Goal: Use online tool/utility: Utilize a website feature to perform a specific function

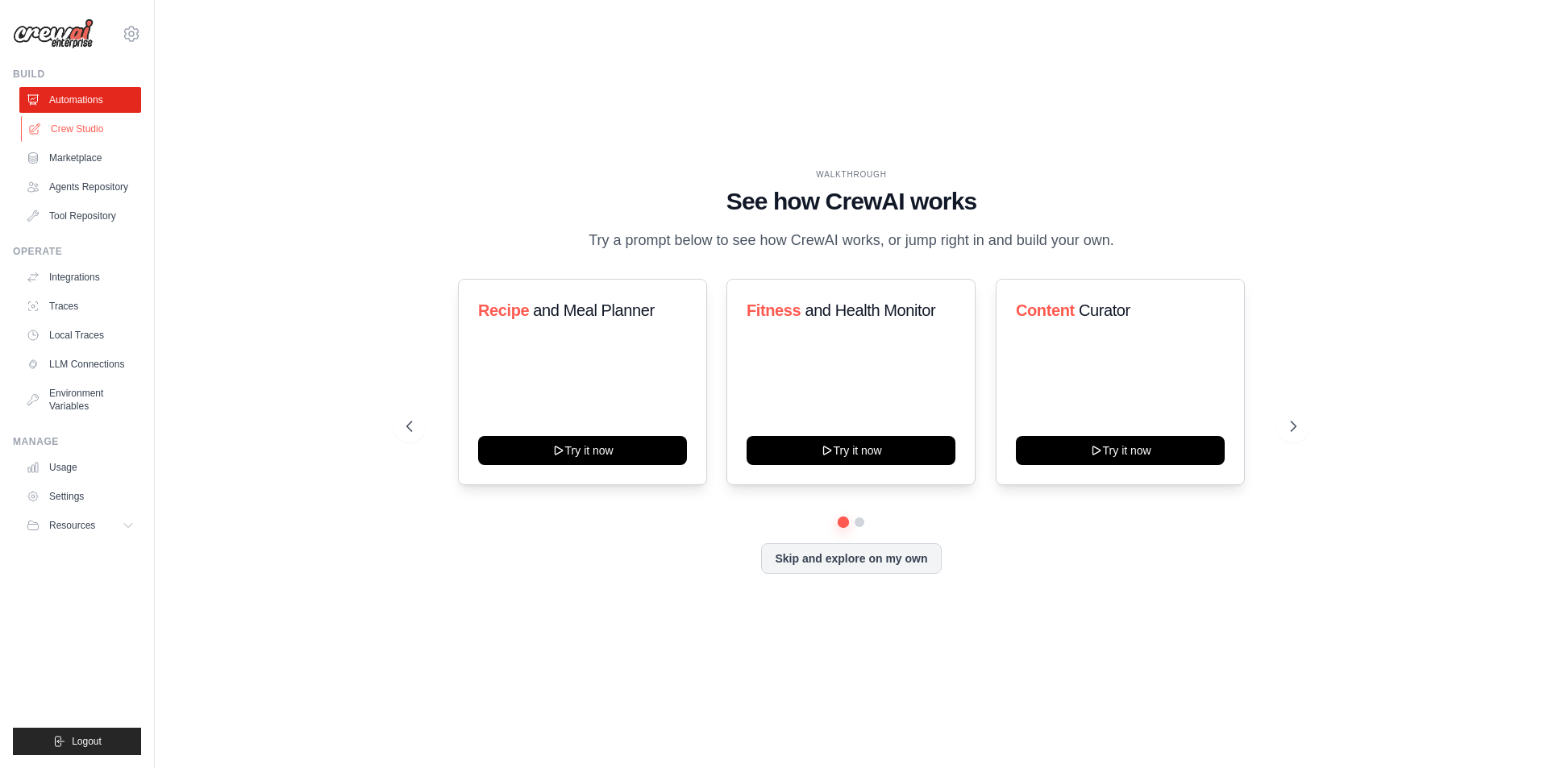
click at [92, 124] on link "Crew Studio" at bounding box center [82, 129] width 122 height 26
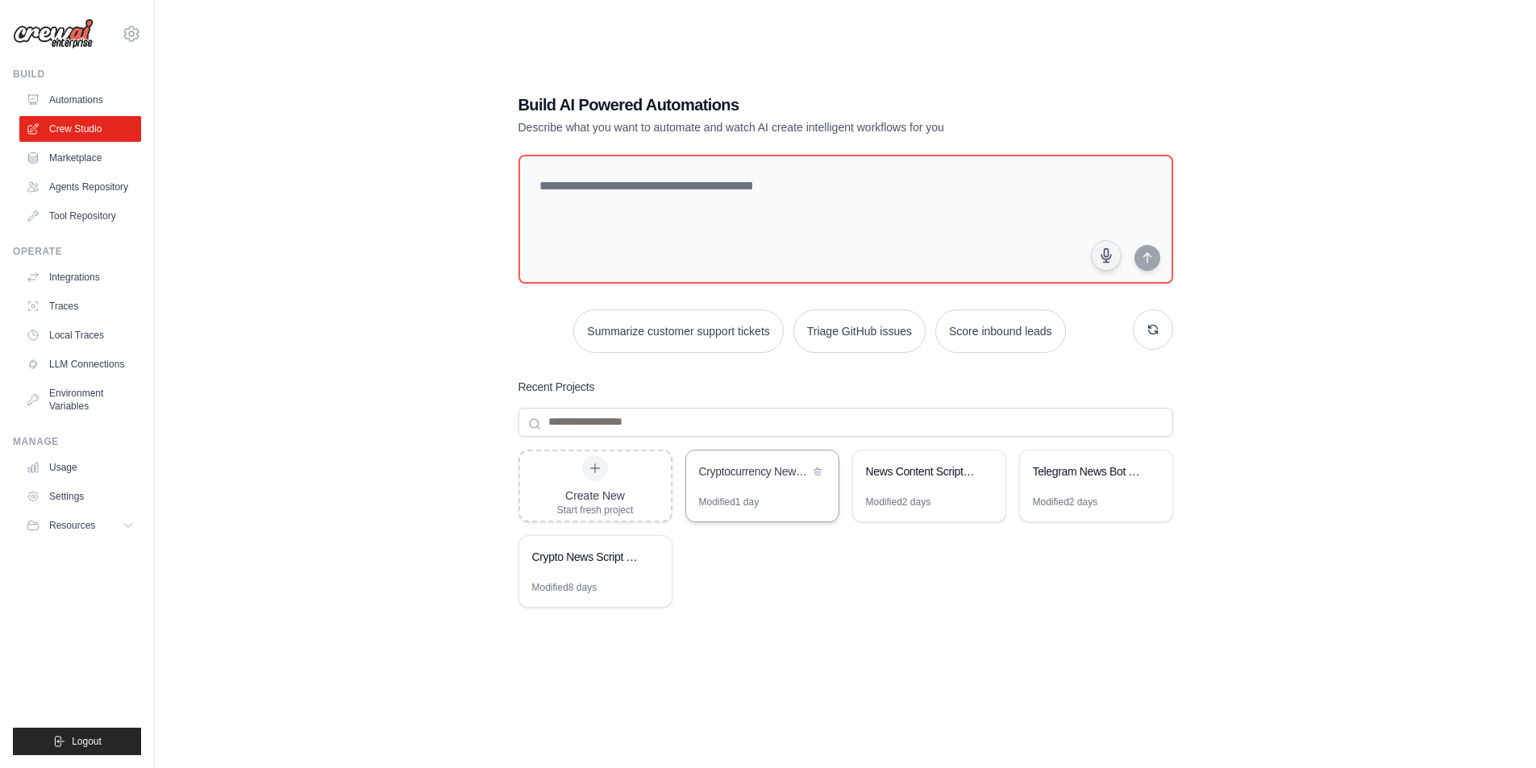
click at [735, 479] on div "Cryptocurrency News Aggregator & Russian YouTube Script Generator" at bounding box center [754, 472] width 110 height 16
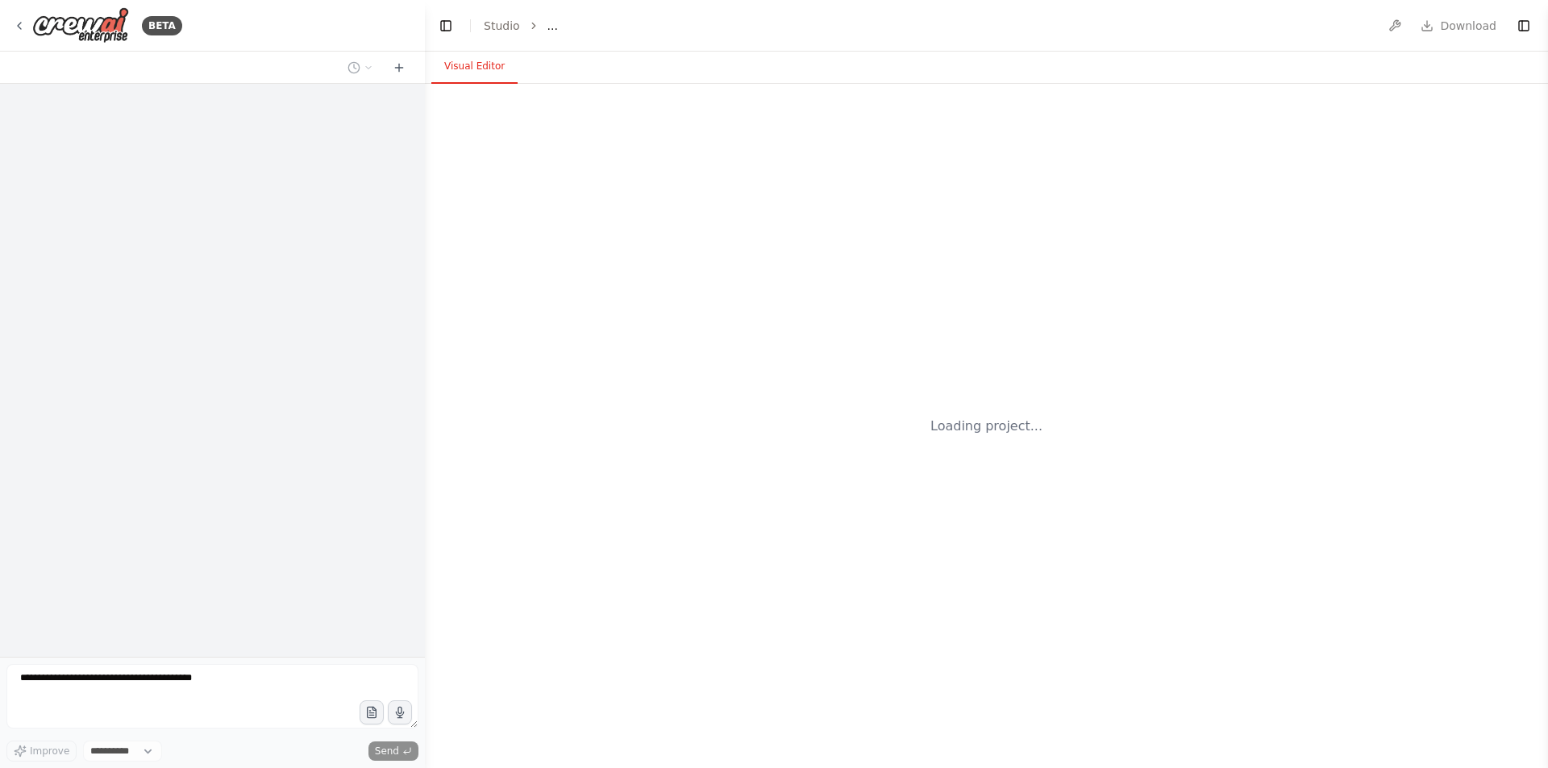
select select "****"
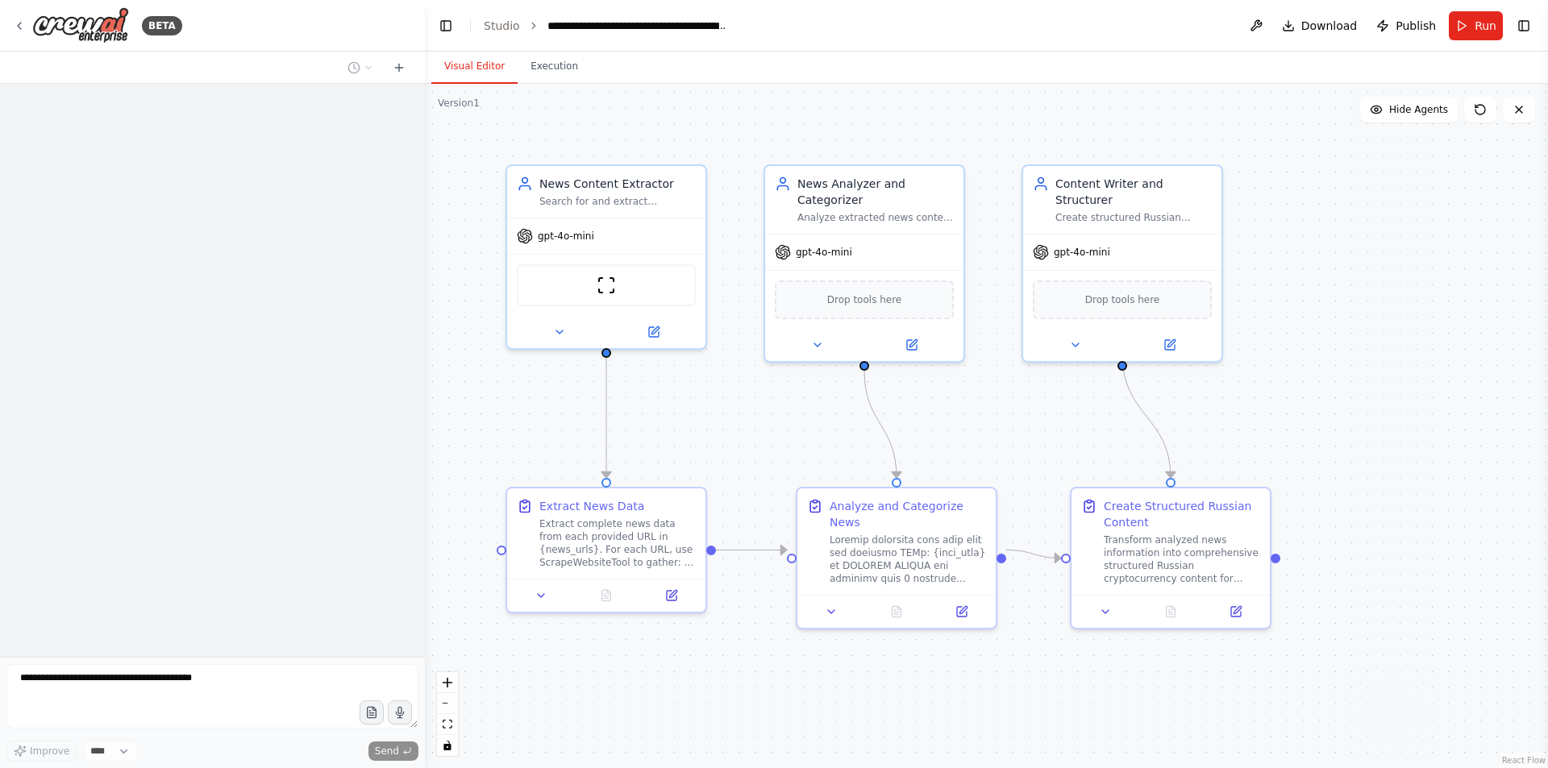
click at [547, 85] on div ".deletable-edge-delete-btn { width: 20px; height: 20px; border: 0px solid #ffff…" at bounding box center [986, 426] width 1123 height 684
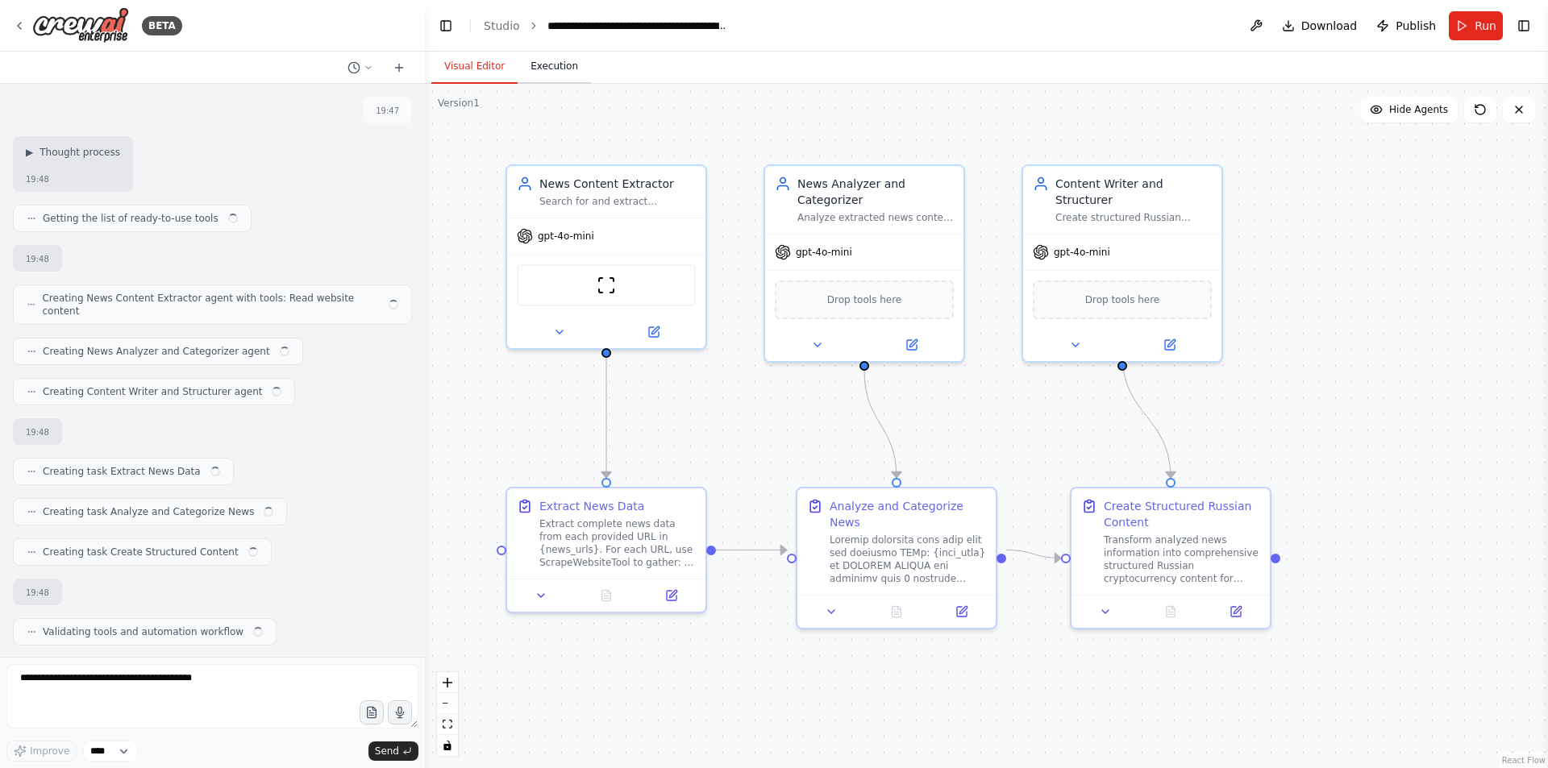
click at [549, 69] on button "Execution" at bounding box center [554, 67] width 73 height 34
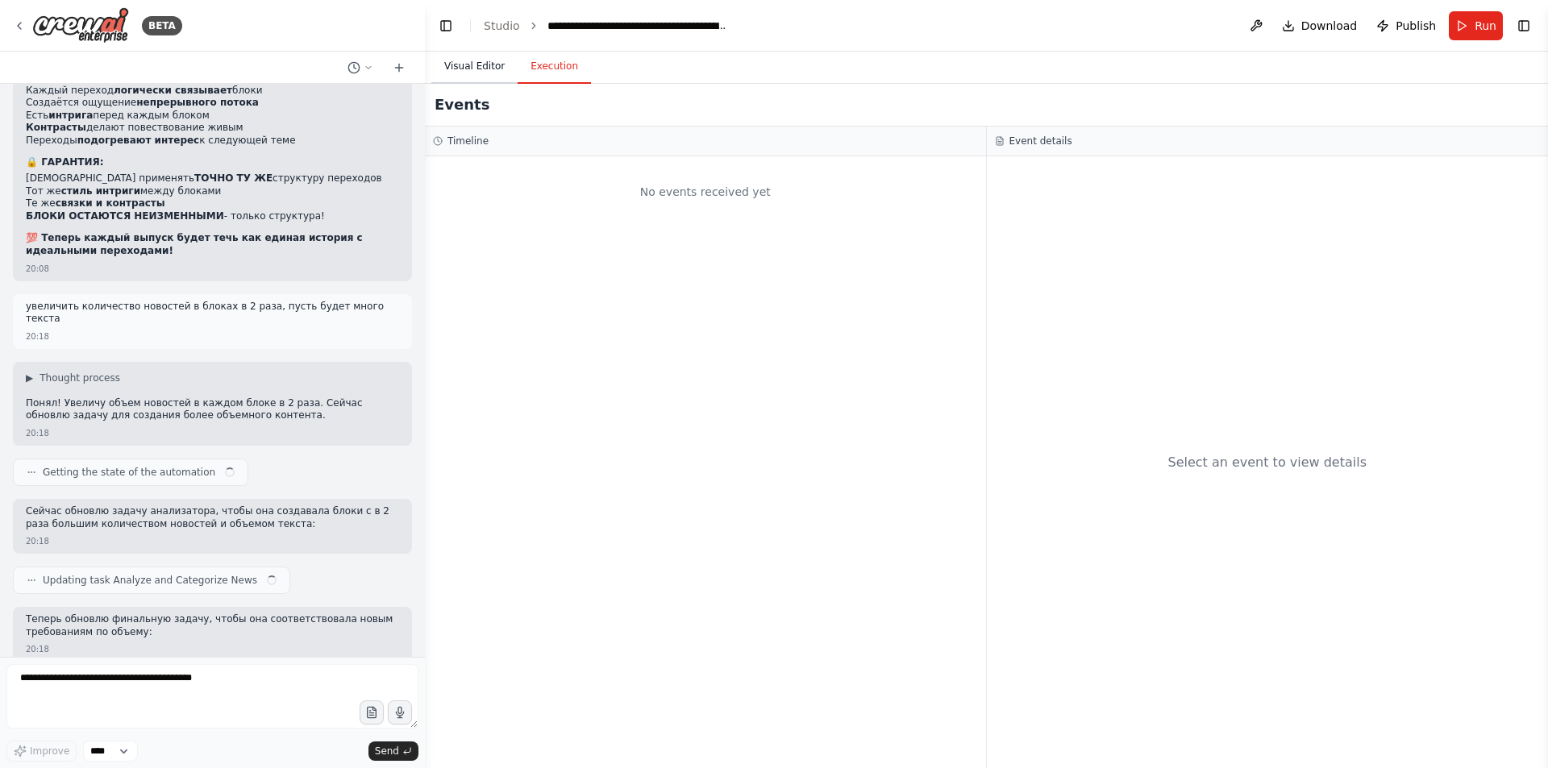
scroll to position [26485, 0]
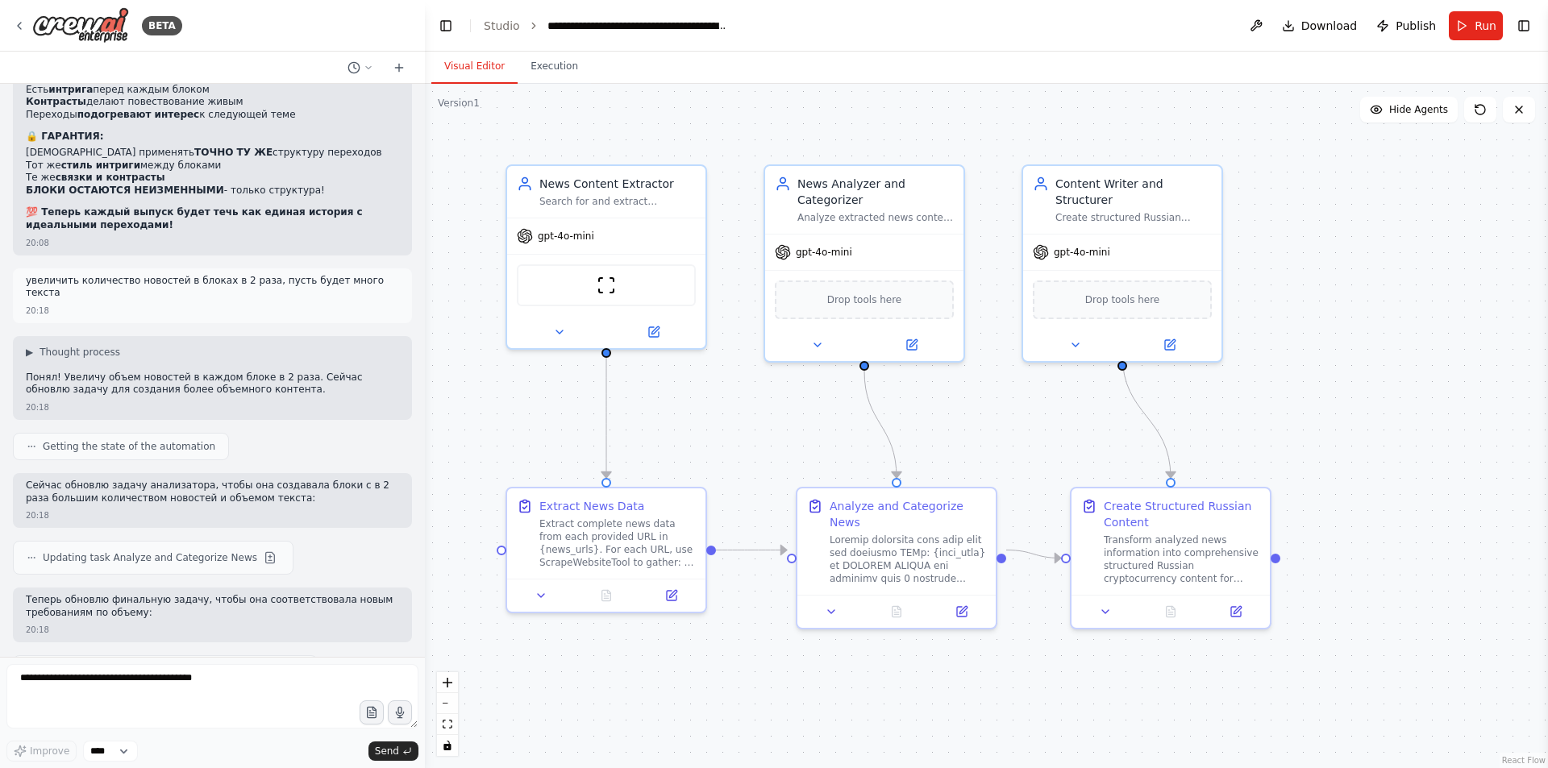
click at [464, 71] on button "Visual Editor" at bounding box center [474, 67] width 86 height 34
click at [1485, 34] on button "Run" at bounding box center [1476, 25] width 54 height 29
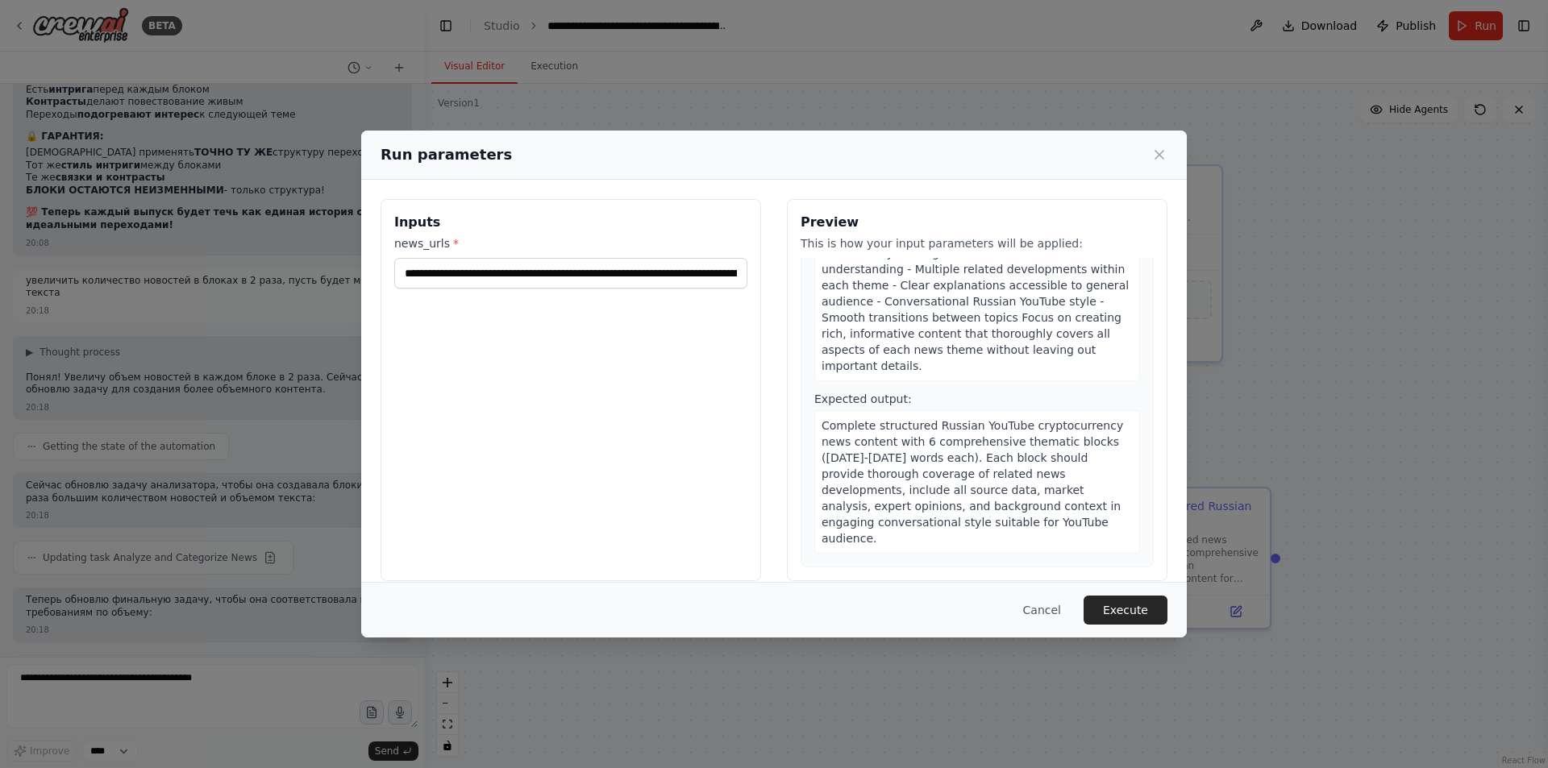
scroll to position [1778, 0]
click at [1119, 605] on button "Execute" at bounding box center [1125, 610] width 84 height 29
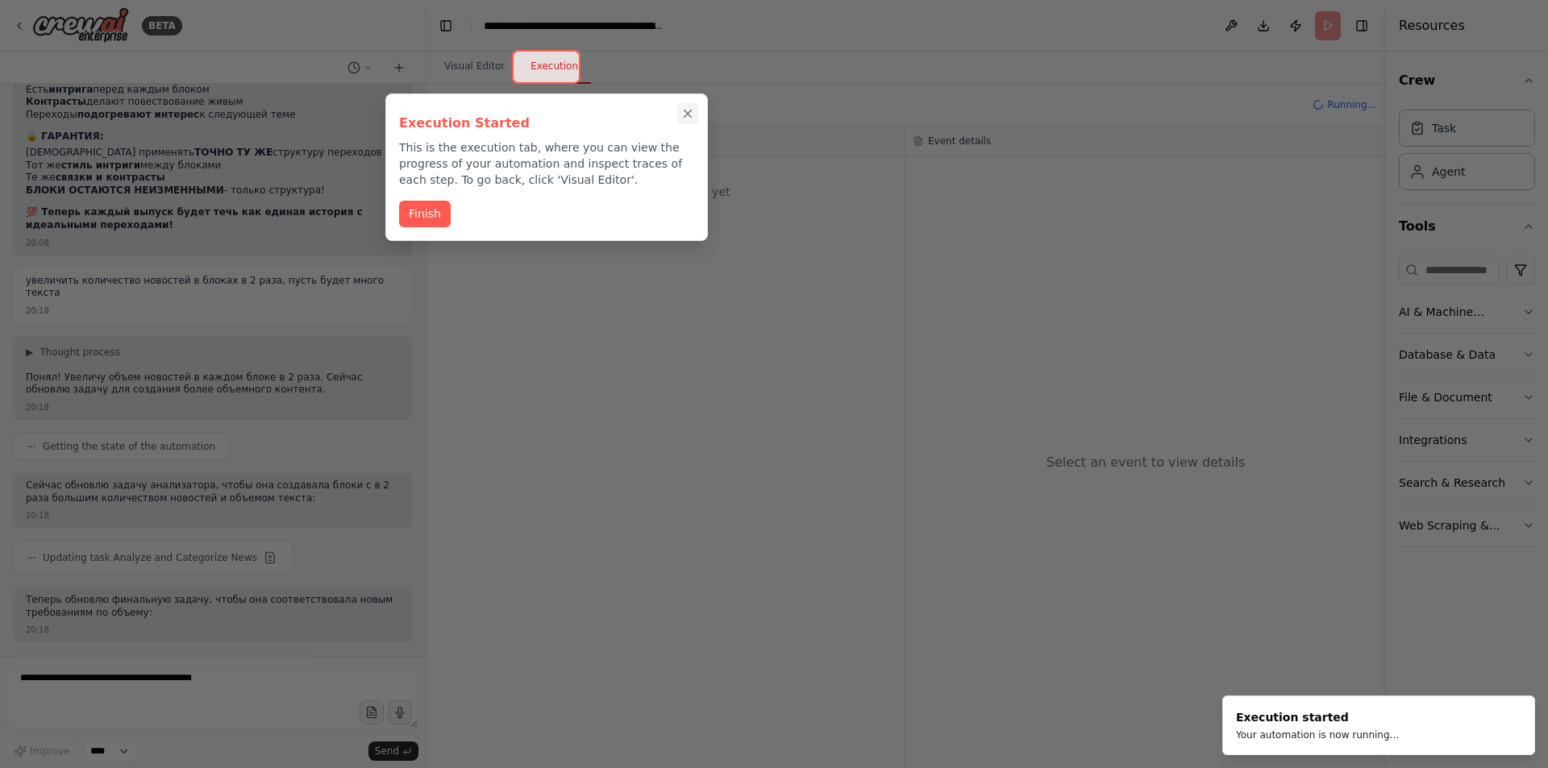
click at [688, 112] on icon "Close walkthrough" at bounding box center [687, 113] width 7 height 7
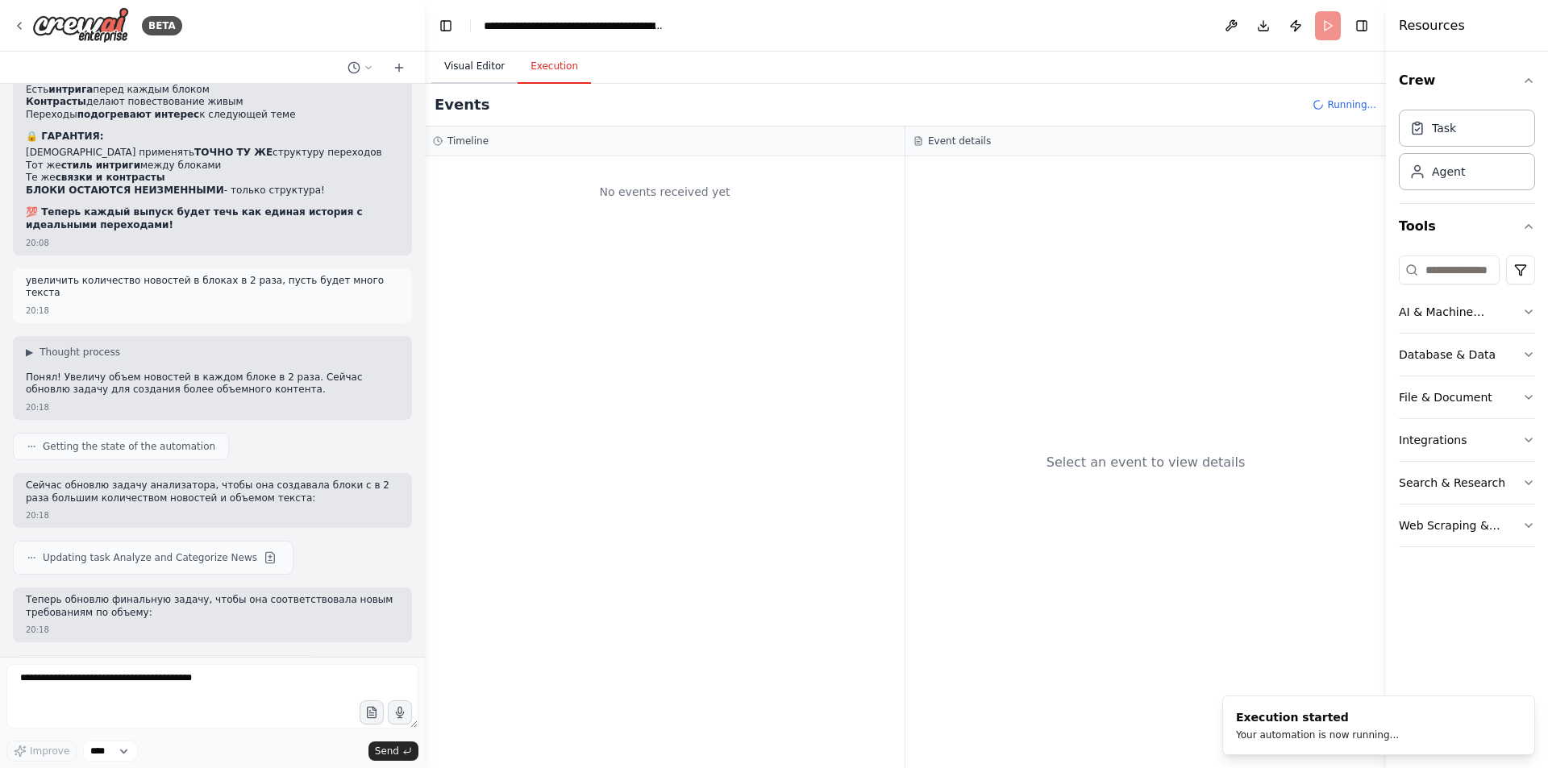
click at [481, 69] on button "Visual Editor" at bounding box center [474, 67] width 86 height 34
click at [556, 65] on button "Execution" at bounding box center [554, 67] width 73 height 34
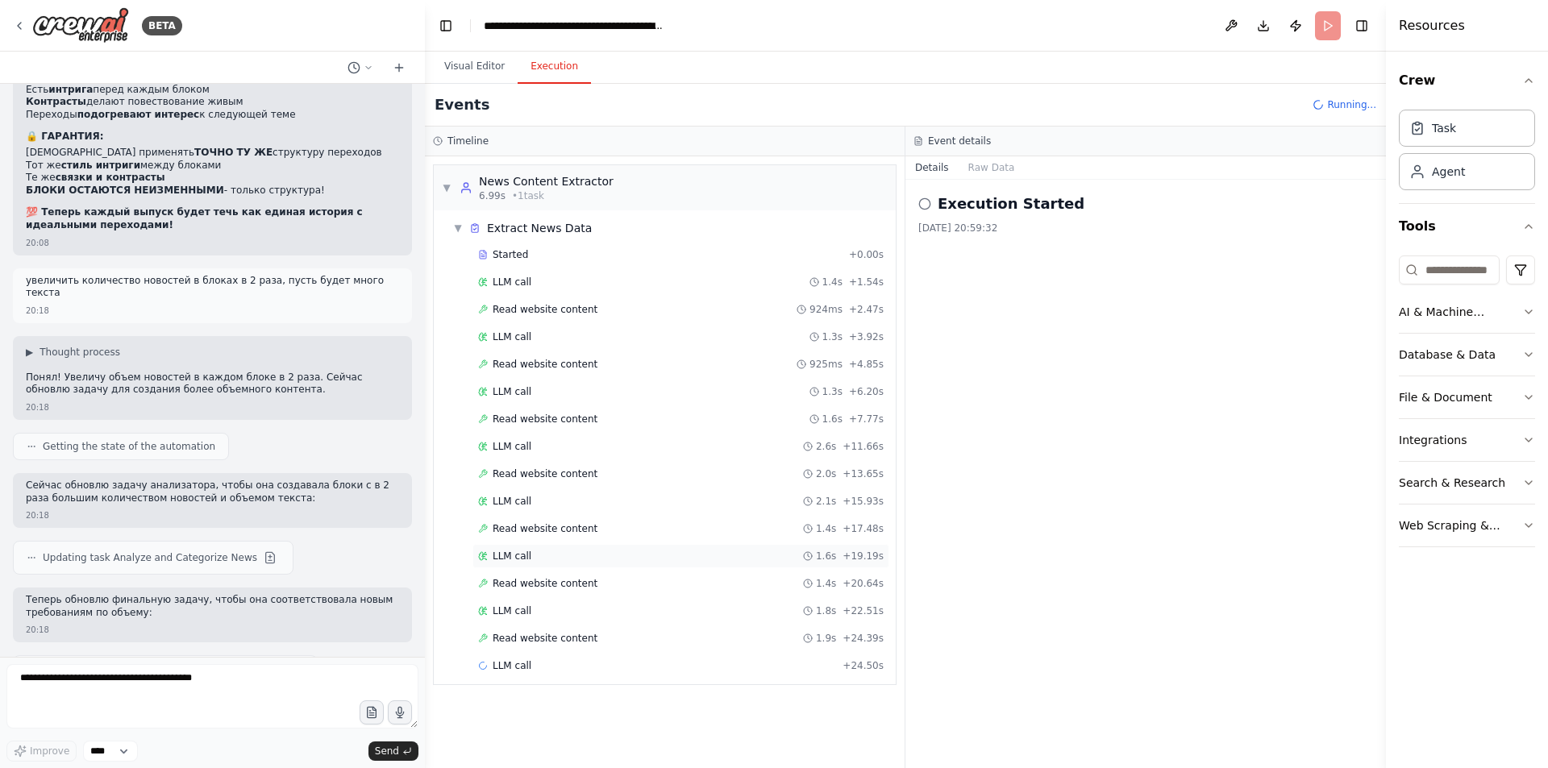
click at [554, 559] on div "LLM call 1.6s + 19.19s" at bounding box center [680, 556] width 405 height 13
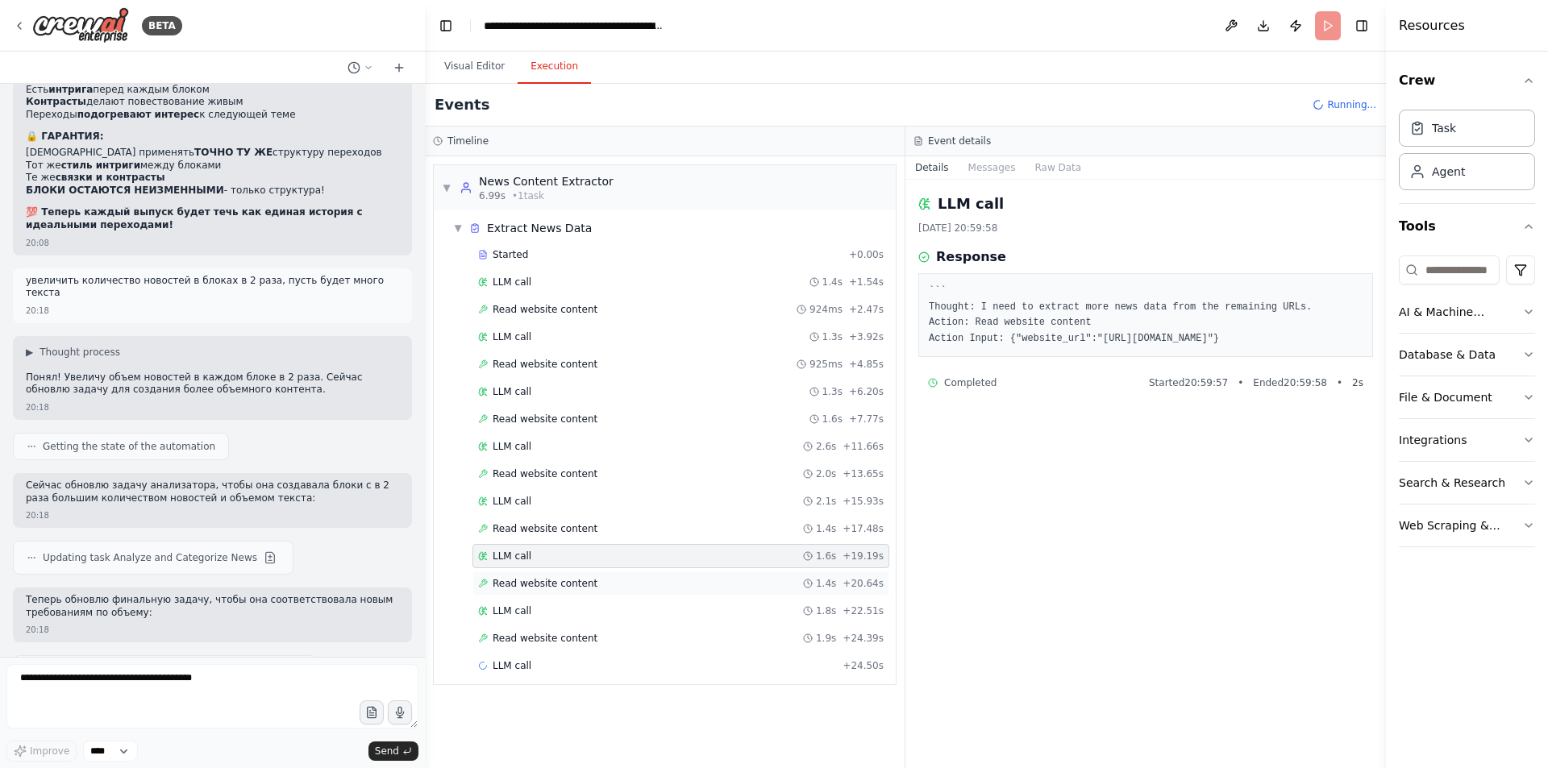
click at [543, 588] on span "Read website content" at bounding box center [545, 583] width 105 height 13
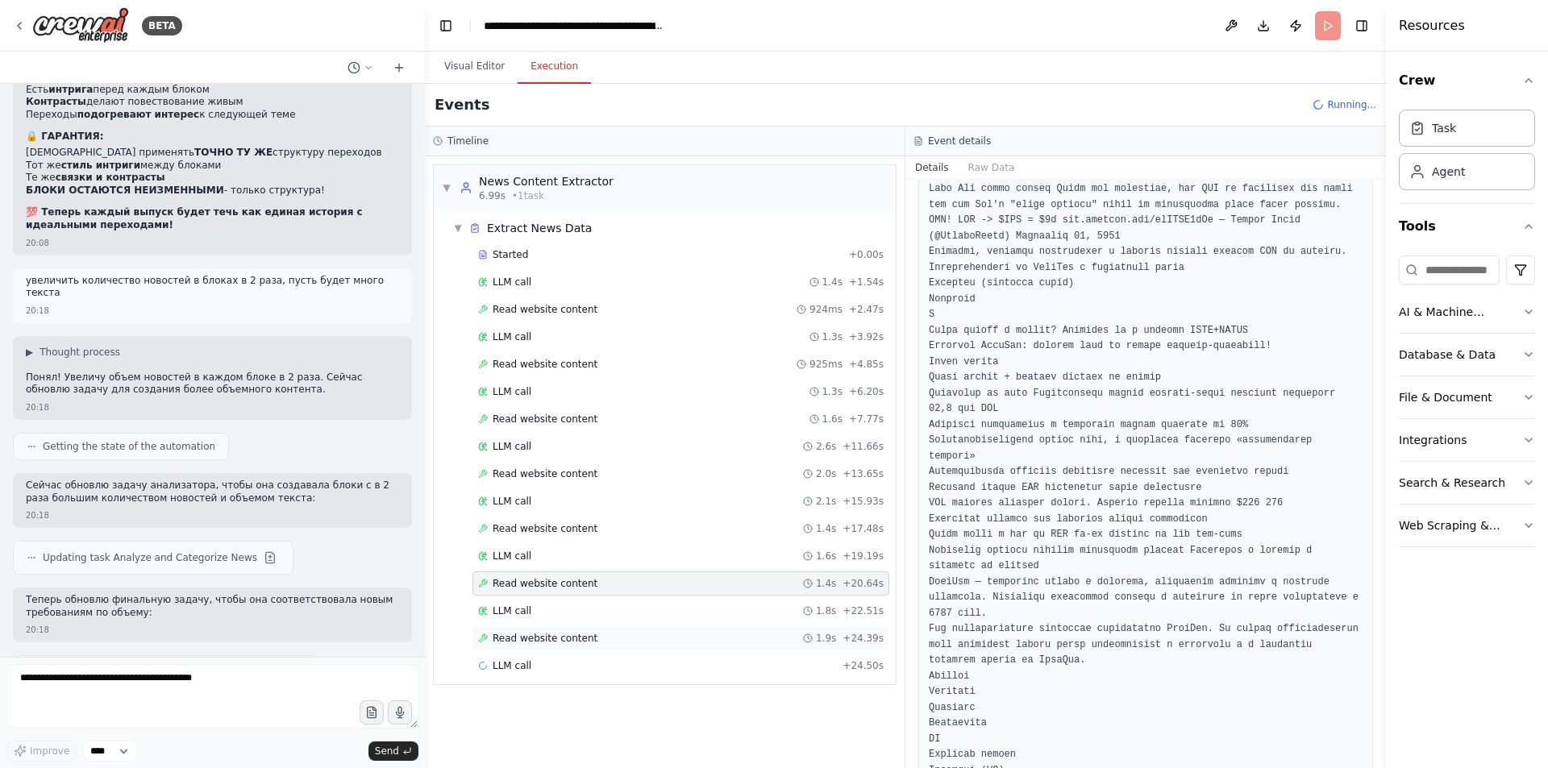
click at [580, 640] on span "Read website content" at bounding box center [545, 638] width 105 height 13
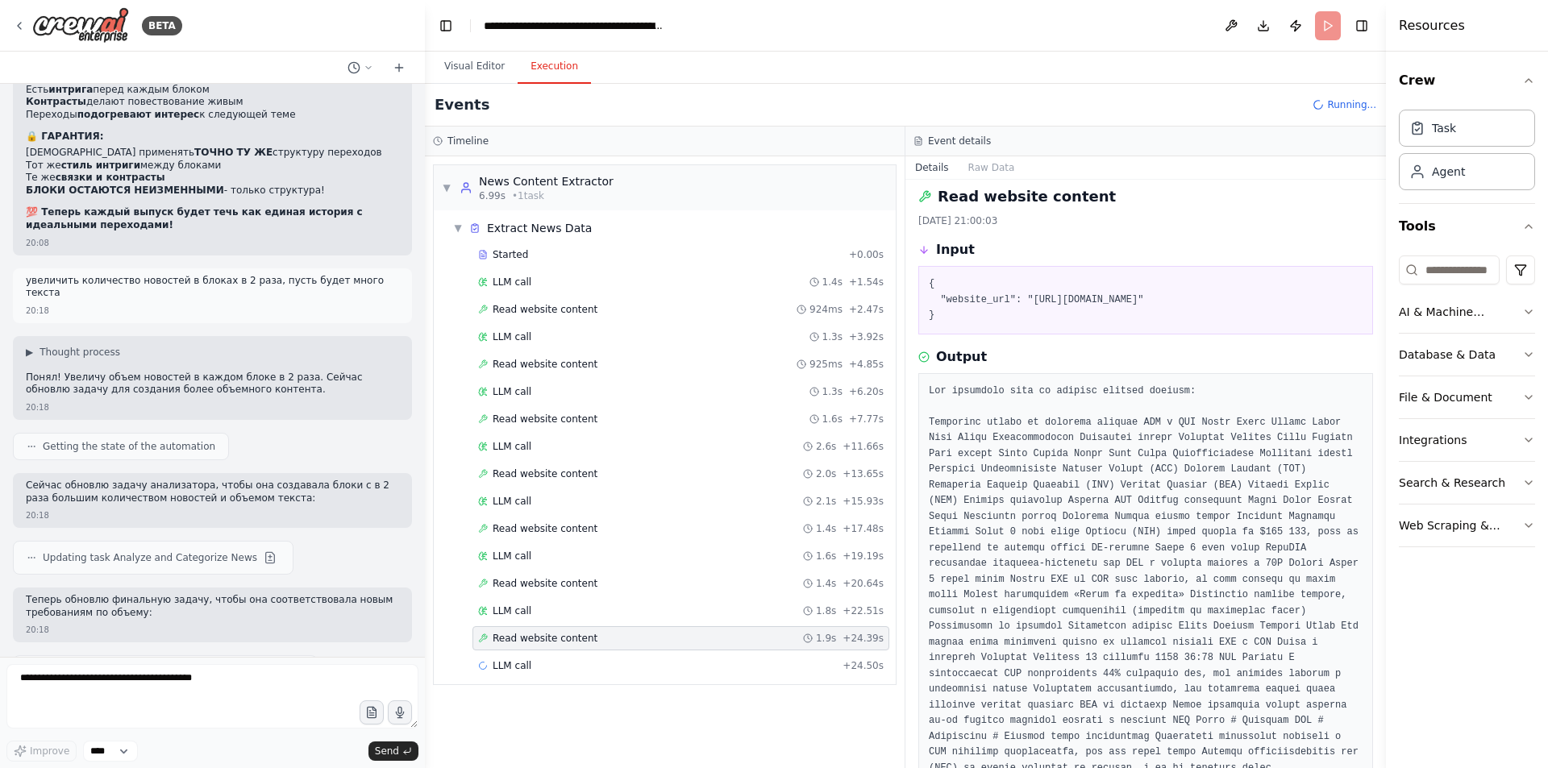
scroll to position [0, 0]
click at [595, 418] on div "Read website content 1.6s + 7.77s" at bounding box center [680, 419] width 405 height 13
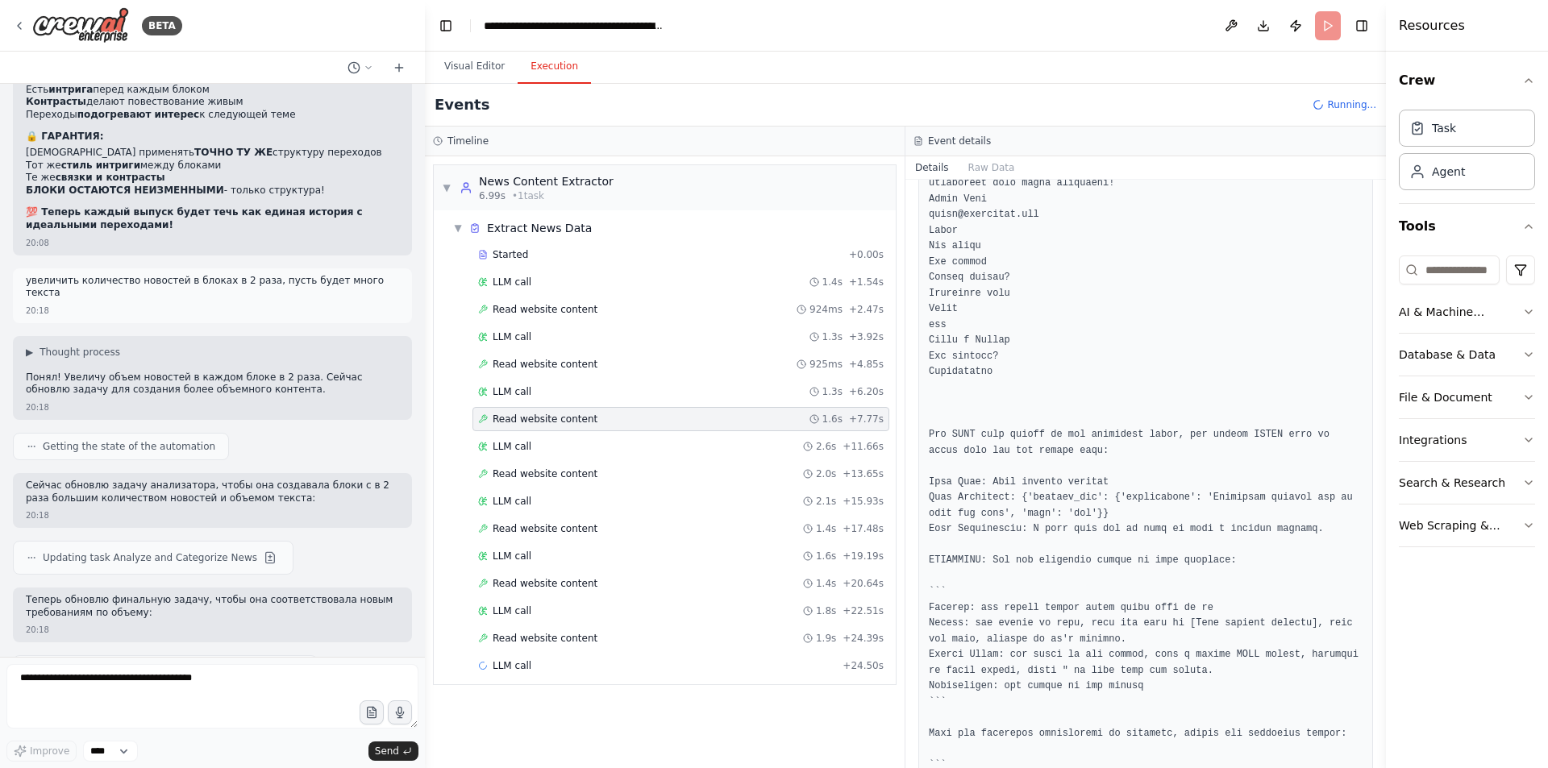
scroll to position [3766, 0]
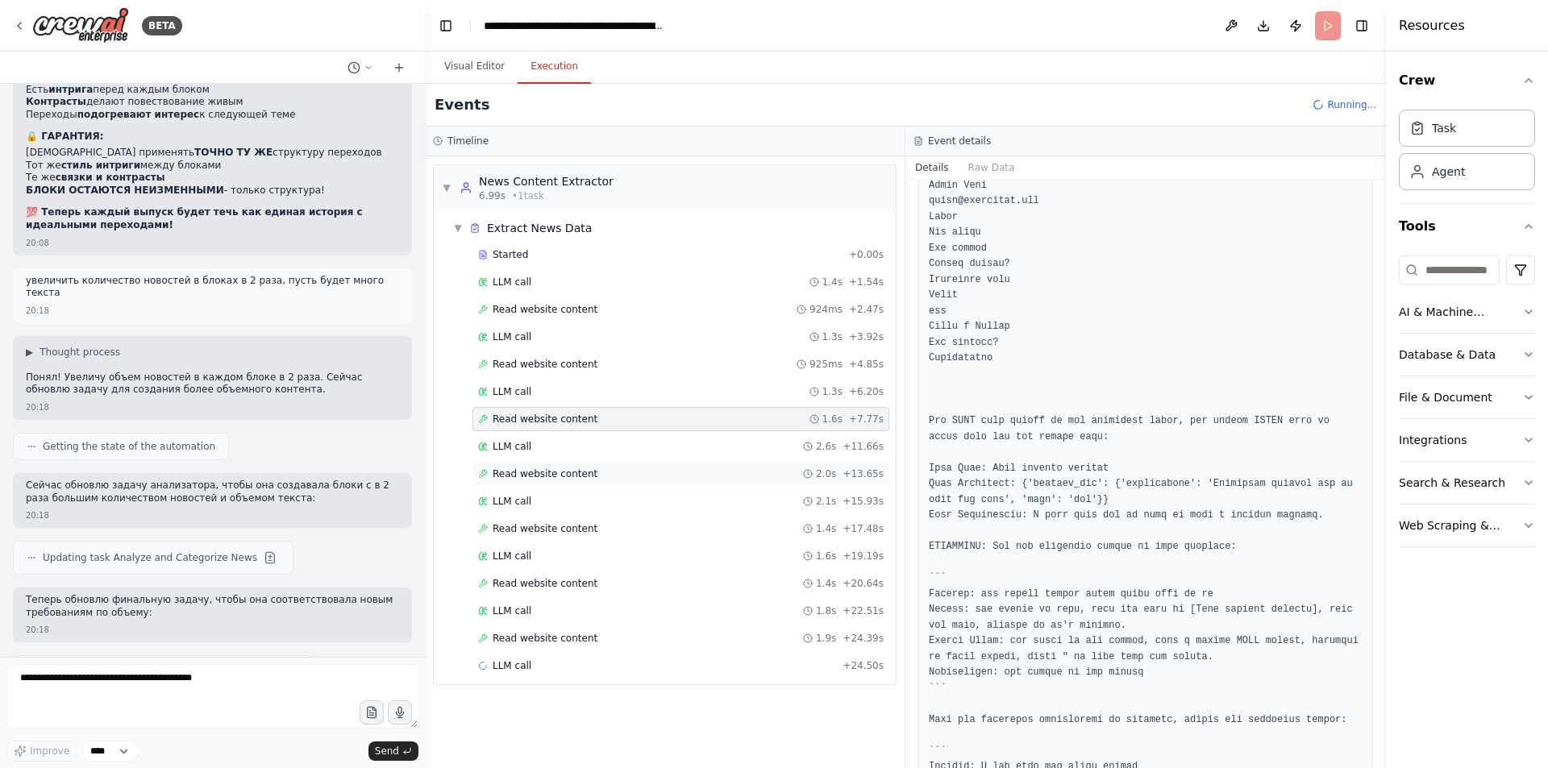
click at [609, 489] on div "Started + 0.00s LLM call 1.4s + 1.54s Read website content 924ms + 2.47s LLM ca…" at bounding box center [671, 462] width 449 height 439
click at [620, 476] on div "Read website content 2.0s + 13.65s" at bounding box center [680, 474] width 405 height 13
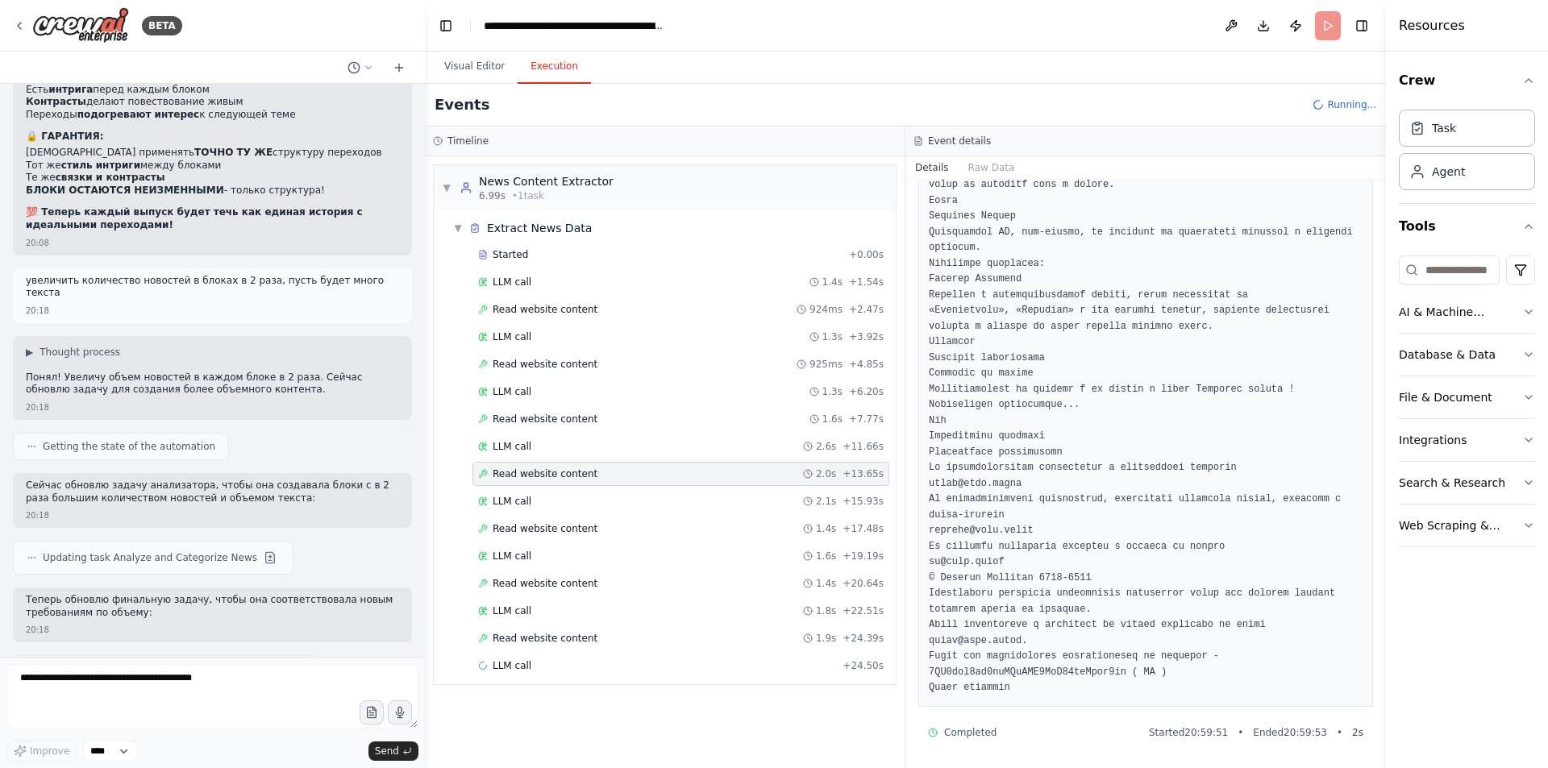
scroll to position [1533, 0]
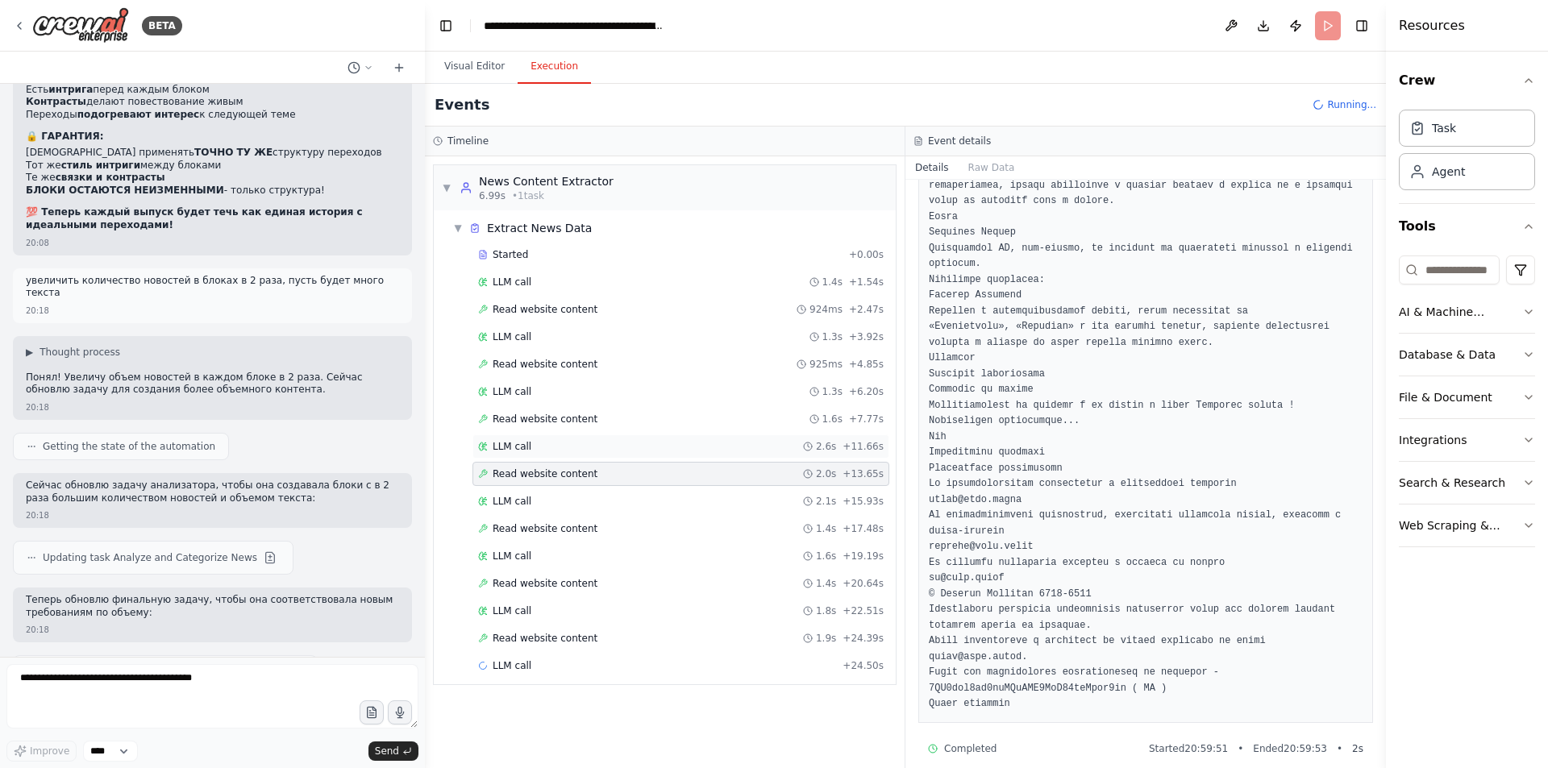
click at [633, 452] on div "LLM call 2.6s + 11.66s" at bounding box center [680, 446] width 405 height 13
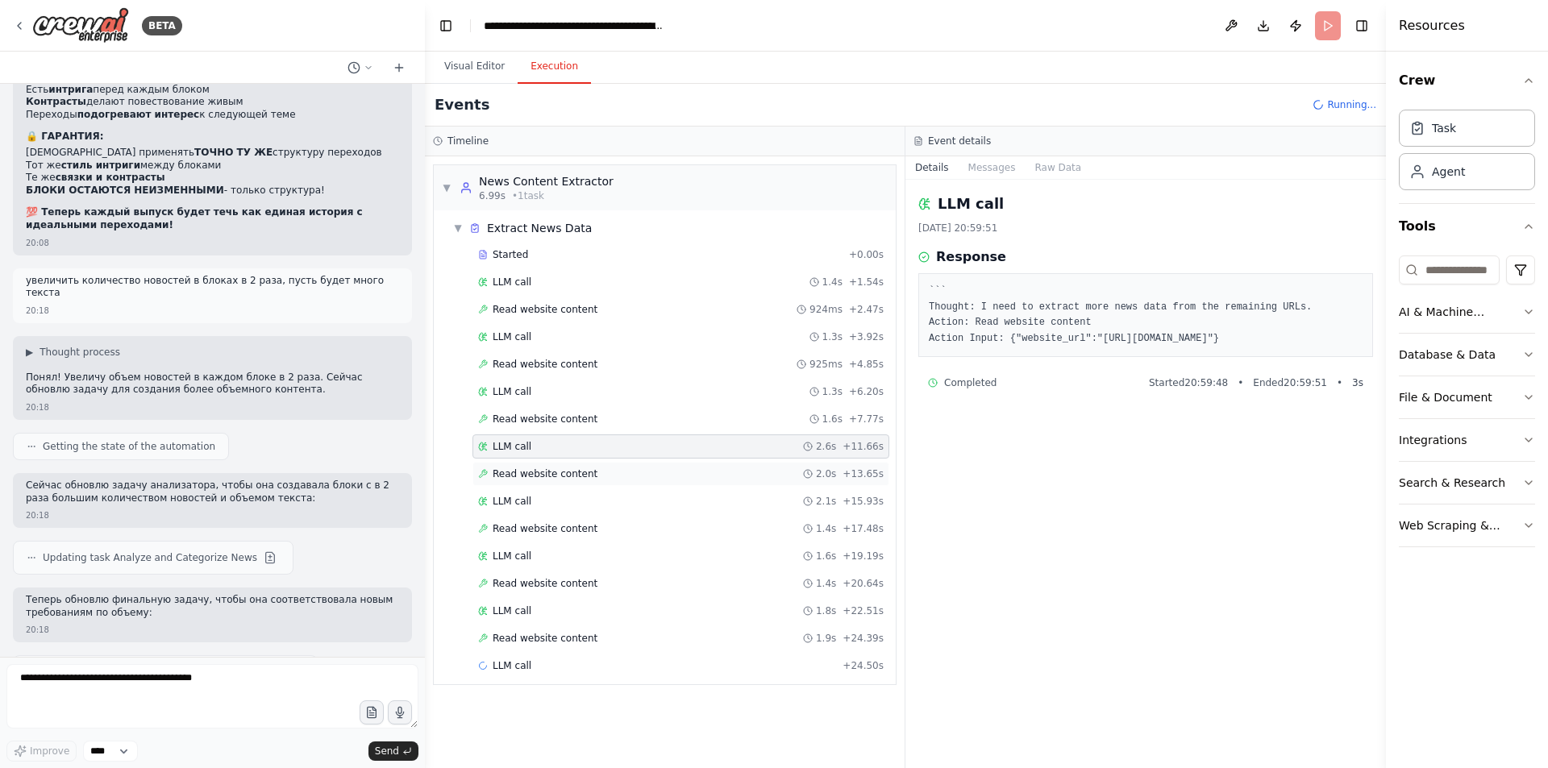
click at [621, 467] on div "Read website content 2.0s + 13.65s" at bounding box center [680, 474] width 417 height 24
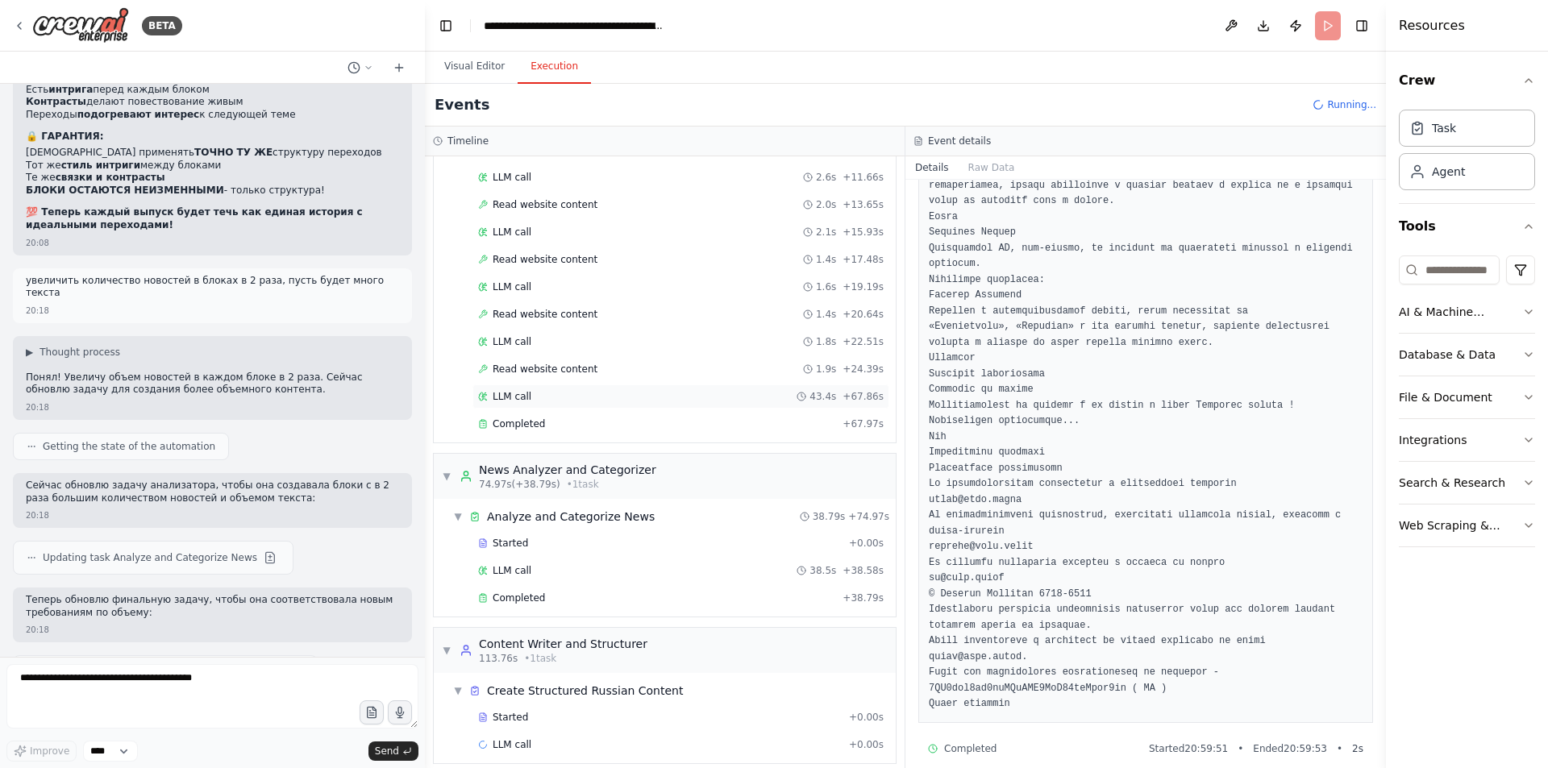
scroll to position [283, 0]
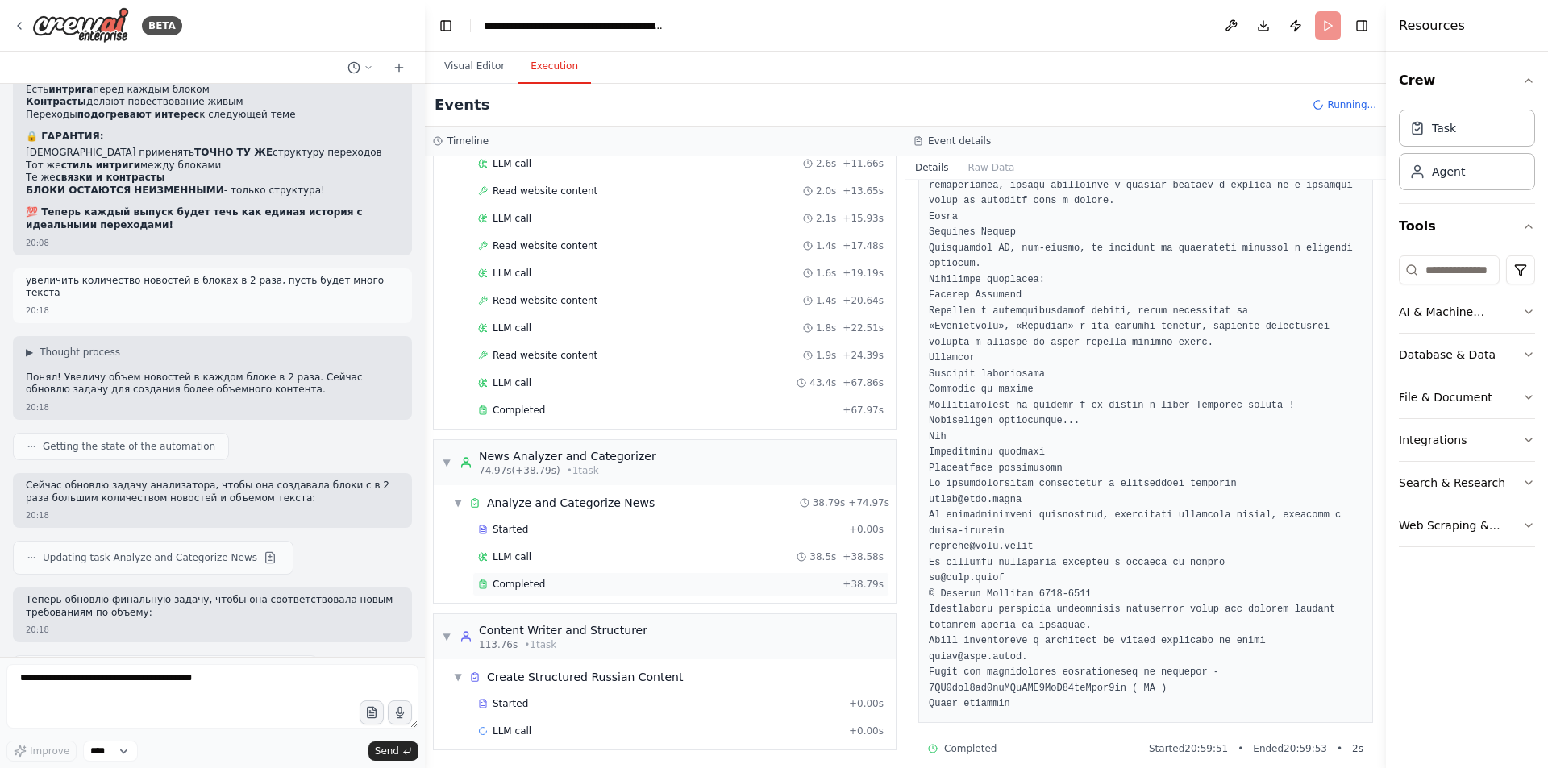
click at [575, 579] on div "Completed" at bounding box center [657, 584] width 358 height 13
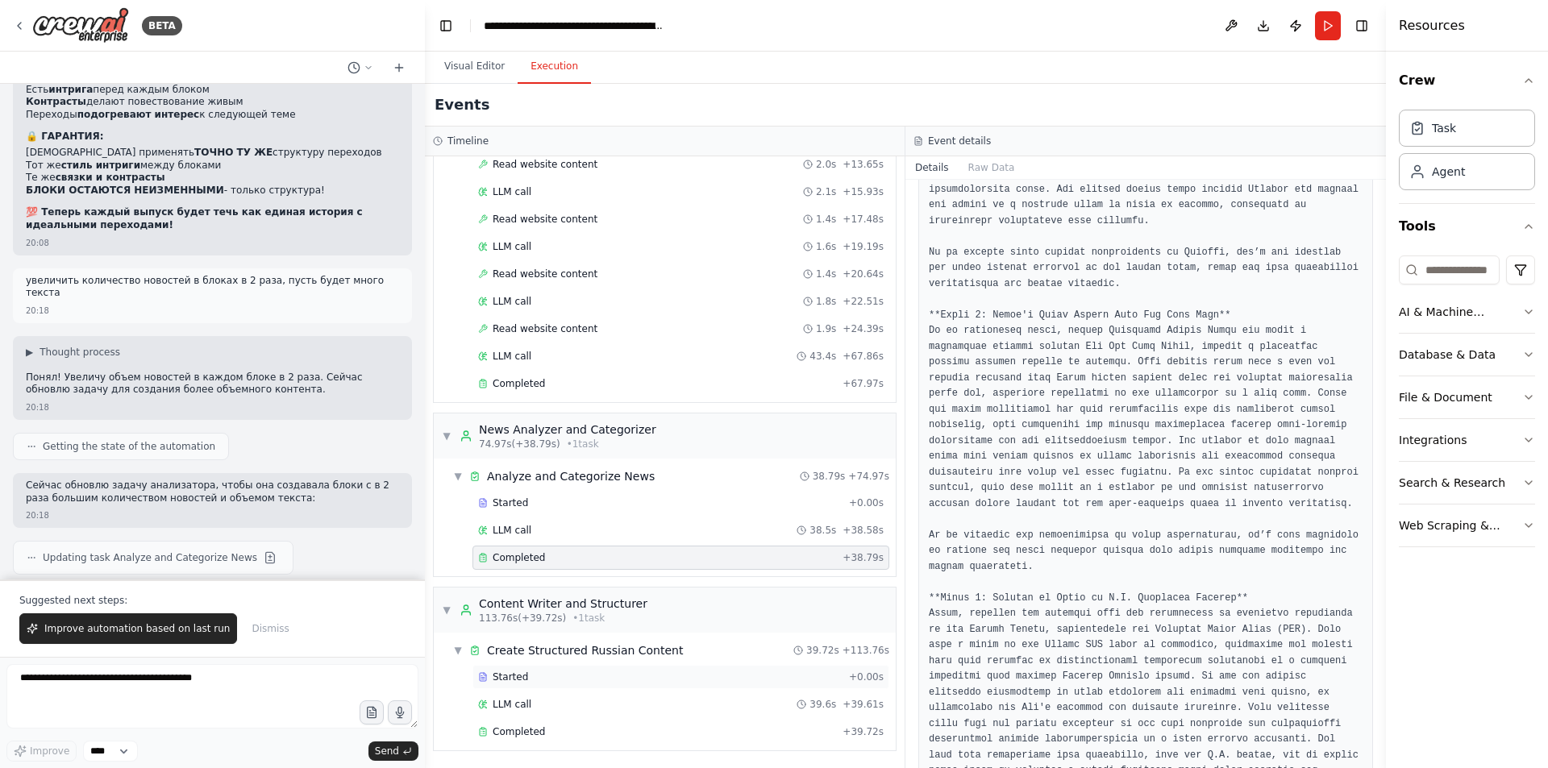
scroll to position [310, 0]
click at [539, 733] on span "Completed" at bounding box center [519, 731] width 52 height 13
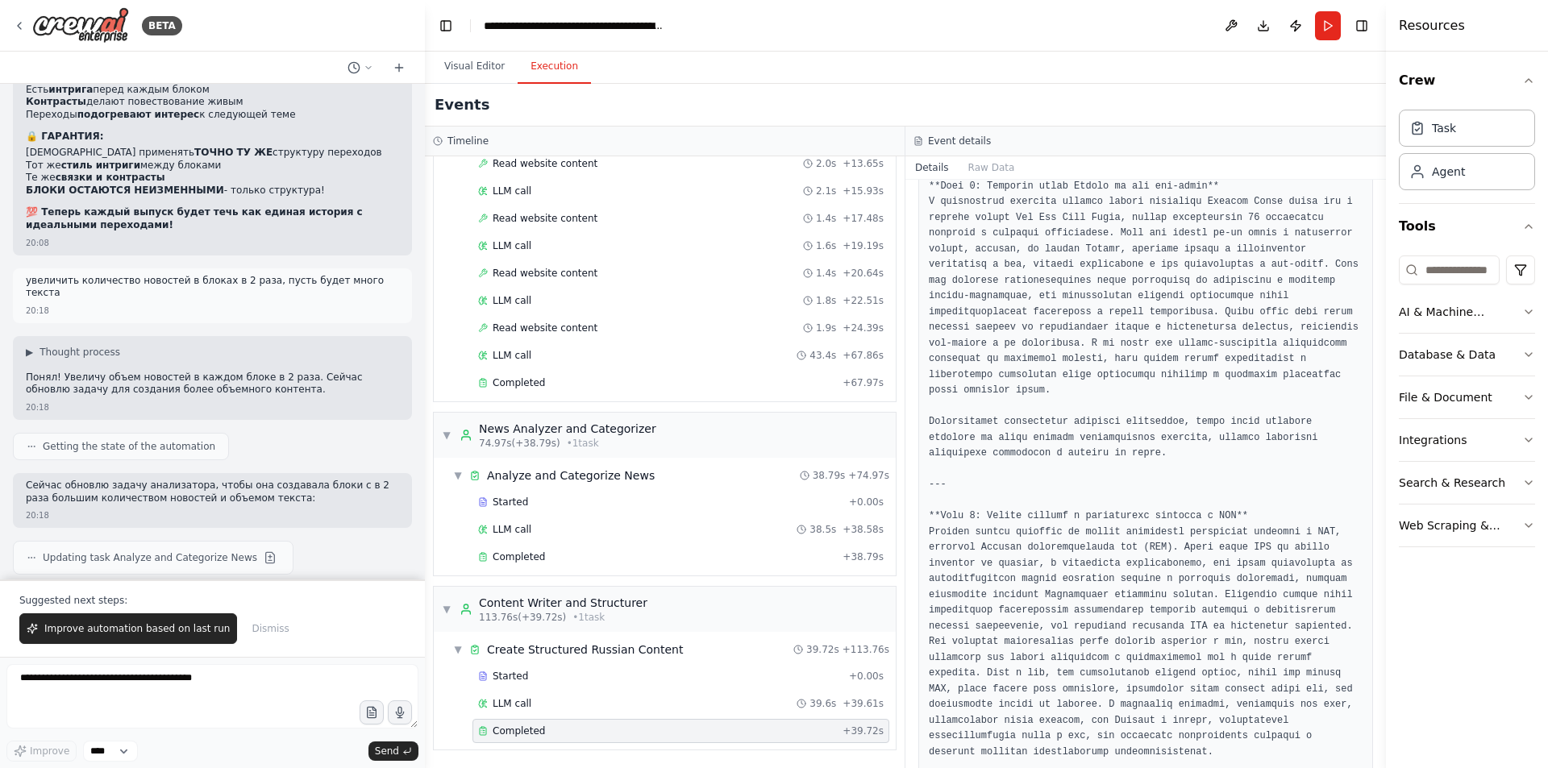
scroll to position [2312, 0]
